Goal: Task Accomplishment & Management: Use online tool/utility

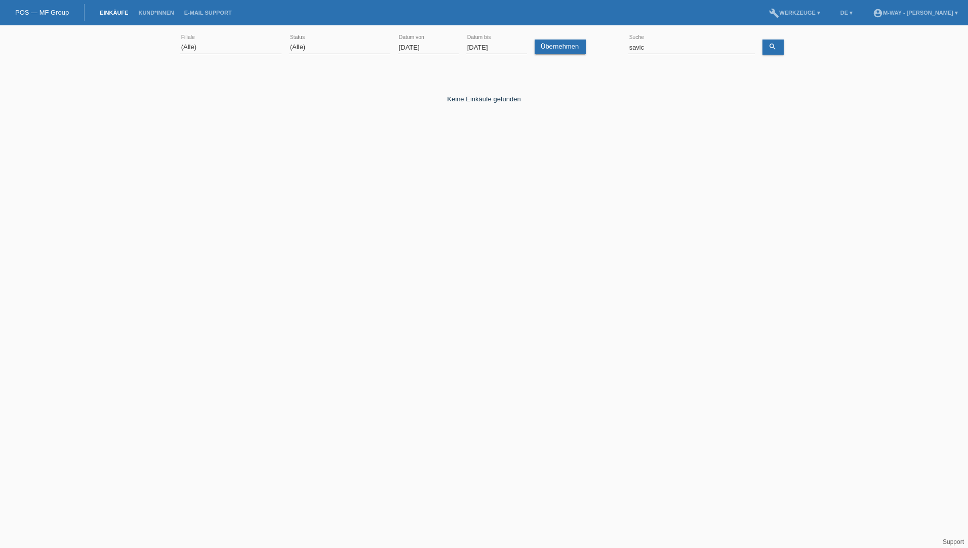
select select "ALL"
drag, startPoint x: 676, startPoint y: 49, endPoint x: 612, endPoint y: 51, distance: 63.8
click at [612, 51] on div "(Alle) Aarau Alexand'Ro Edouard'O Passion Vélo SàRL Basel Bern City Bern Expo B…" at bounding box center [483, 47] width 607 height 34
type input "ramizi"
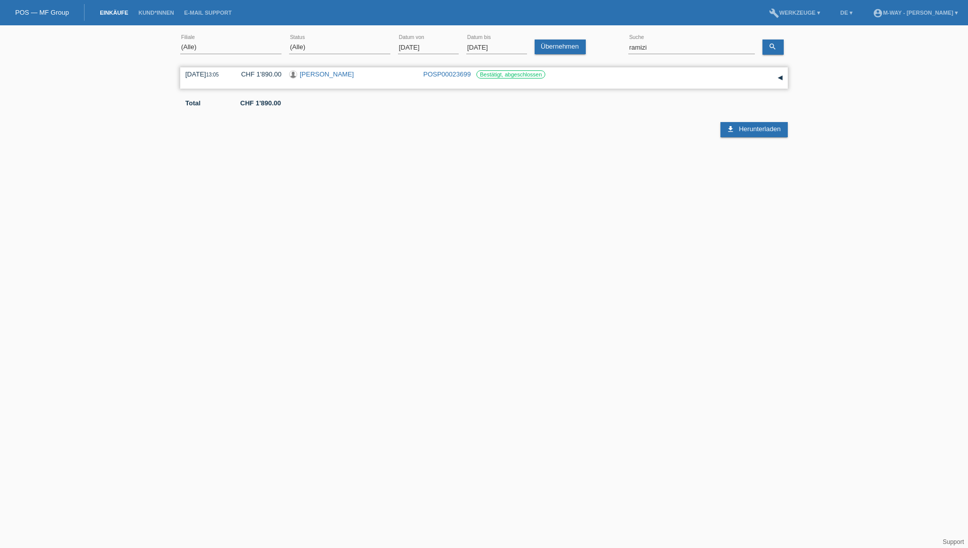
click at [325, 76] on link "[PERSON_NAME]" at bounding box center [327, 74] width 54 height 8
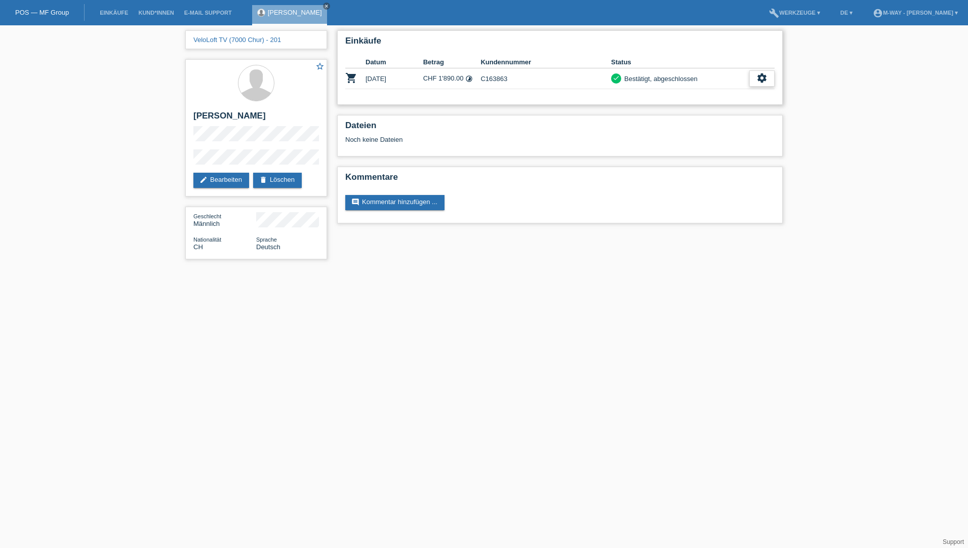
click at [764, 80] on icon "settings" at bounding box center [761, 77] width 11 height 11
click at [722, 139] on span "Stornierung hinzufügen..." at bounding box center [727, 140] width 76 height 12
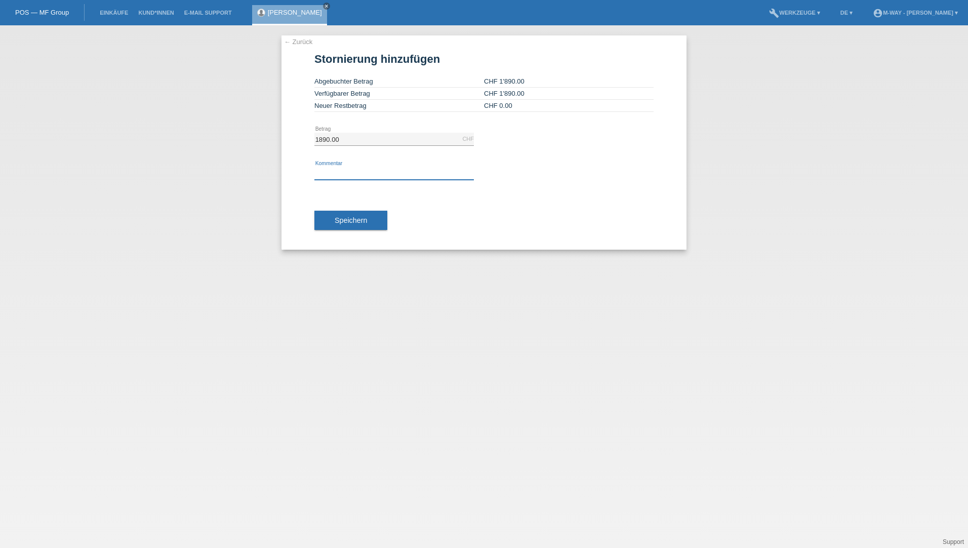
click at [344, 172] on input "text" at bounding box center [393, 173] width 159 height 13
type input "laut [PERSON_NAME]"
click at [346, 222] on span "Speichern" at bounding box center [351, 220] width 32 height 8
